Goal: Information Seeking & Learning: Learn about a topic

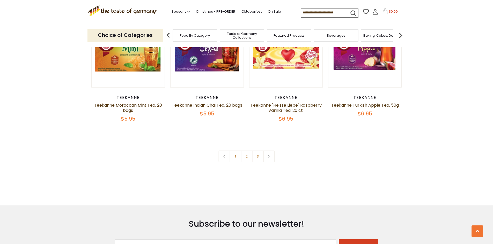
scroll to position [1087, 0]
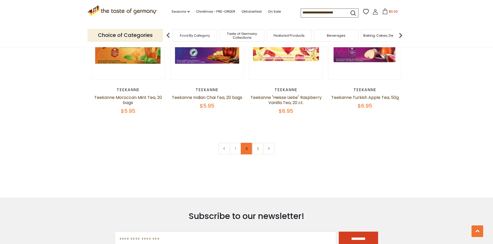
click at [245, 155] on link "2" at bounding box center [247, 149] width 12 height 12
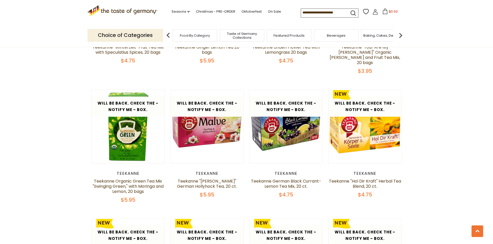
scroll to position [896, 0]
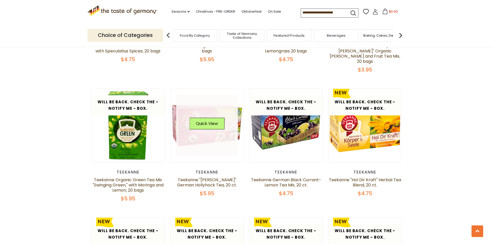
click at [184, 129] on link at bounding box center [207, 126] width 62 height 62
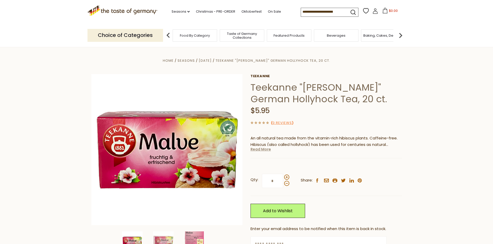
click at [262, 150] on link "Read More" at bounding box center [260, 149] width 20 height 5
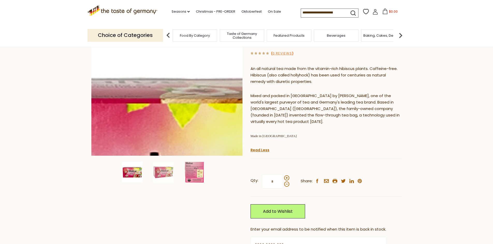
scroll to position [26, 0]
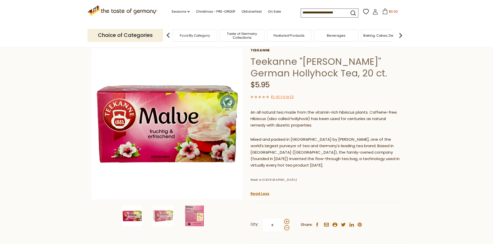
click at [180, 38] on div "Food By Category" at bounding box center [195, 35] width 44 height 12
click at [165, 34] on img at bounding box center [168, 35] width 10 height 10
click at [148, 36] on p "Choice of Categories" at bounding box center [125, 35] width 76 height 13
click at [186, 35] on span "Food By Category" at bounding box center [195, 36] width 30 height 4
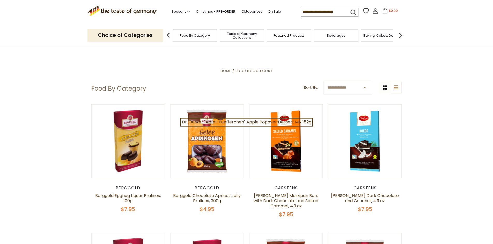
click at [399, 36] on img at bounding box center [400, 35] width 10 height 10
click at [167, 35] on img at bounding box center [168, 35] width 10 height 10
click at [238, 38] on span "Taste of Germany Collections" at bounding box center [241, 36] width 41 height 8
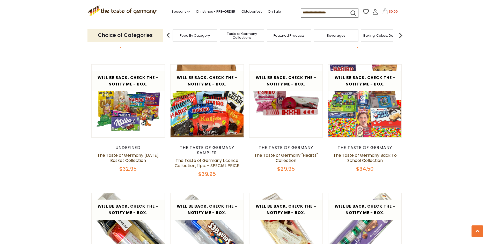
scroll to position [750, 0]
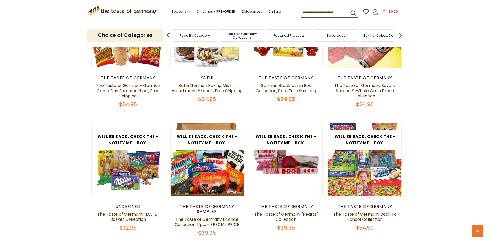
click at [348, 41] on div "Beverages" at bounding box center [336, 35] width 44 height 12
click at [320, 36] on div "Beverages" at bounding box center [333, 35] width 44 height 12
click at [339, 36] on span "Beverages" at bounding box center [333, 36] width 19 height 4
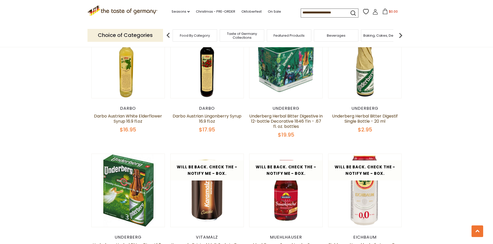
scroll to position [699, 0]
click at [124, 82] on link at bounding box center [128, 62] width 62 height 62
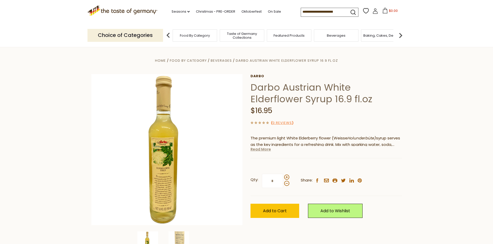
click at [259, 151] on link "Read More" at bounding box center [260, 149] width 20 height 5
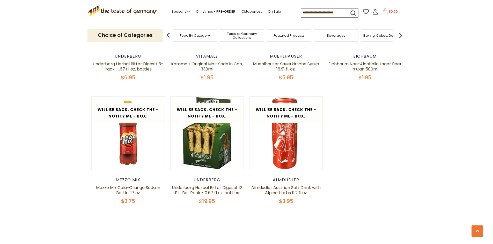
scroll to position [776, 0]
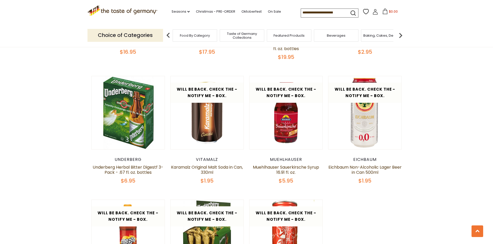
click at [167, 34] on img at bounding box center [168, 35] width 10 height 10
click at [135, 35] on p "Choice of Categories" at bounding box center [125, 35] width 76 height 13
click at [169, 33] on img at bounding box center [168, 35] width 10 height 10
click at [183, 34] on span "Food By Category" at bounding box center [195, 36] width 30 height 4
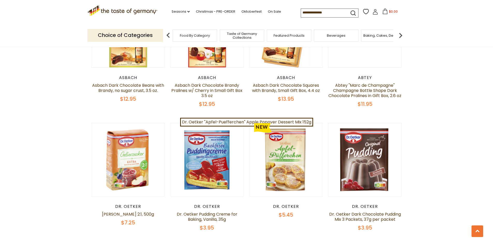
scroll to position [1009, 0]
